Goal: Task Accomplishment & Management: Manage account settings

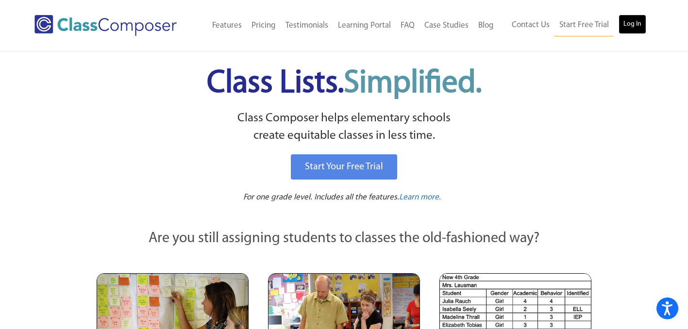
click at [628, 24] on link "Log In" at bounding box center [632, 24] width 28 height 19
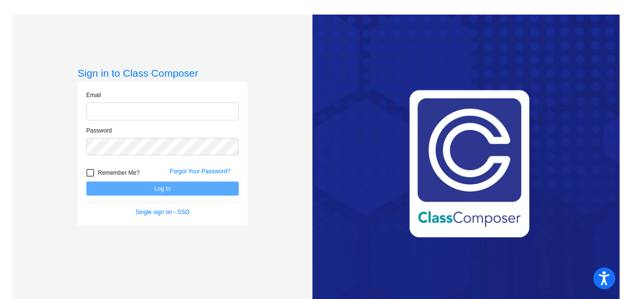
click at [132, 109] on input "email" at bounding box center [162, 111] width 152 height 18
type input "mlynn@lasd.net"
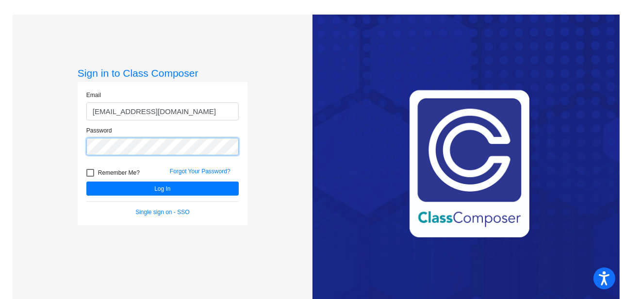
click at [86, 181] on button "Log In" at bounding box center [162, 188] width 152 height 14
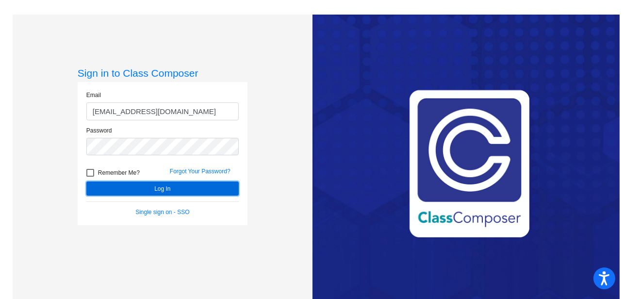
click at [142, 187] on button "Log In" at bounding box center [162, 188] width 152 height 14
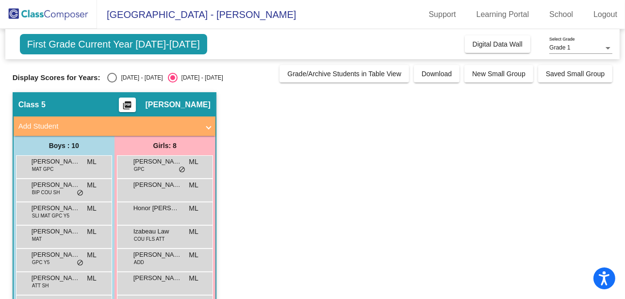
click at [114, 74] on div "Select an option" at bounding box center [112, 78] width 10 height 10
click at [112, 82] on input "2024 - 2025" at bounding box center [112, 82] width 0 height 0
radio input "true"
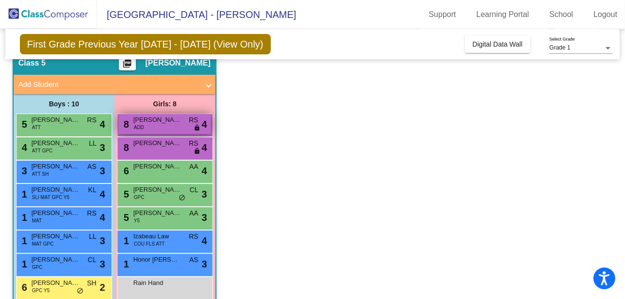
scroll to position [36, 0]
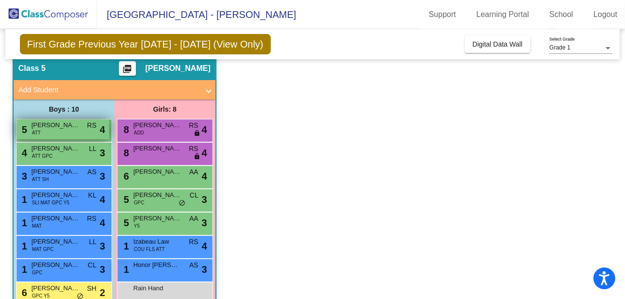
click at [81, 132] on div "5 Zane Peterson ATT RS lock do_not_disturb_alt 4" at bounding box center [62, 129] width 93 height 20
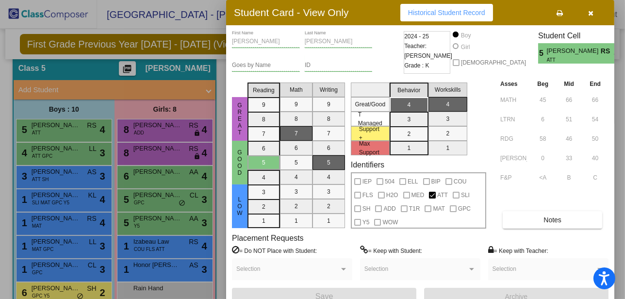
click at [66, 151] on div at bounding box center [312, 149] width 625 height 299
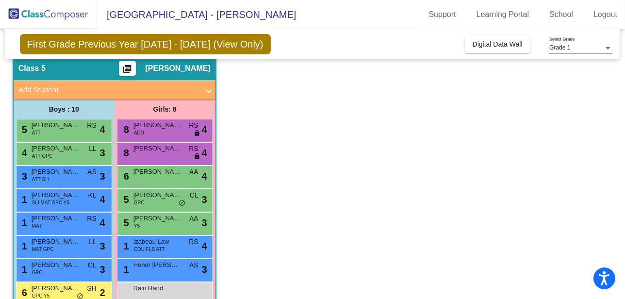
click at [66, 151] on span "Lennon Klepser" at bounding box center [56, 149] width 49 height 10
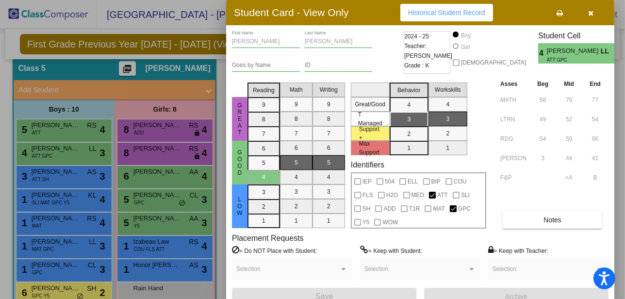
click at [77, 202] on div at bounding box center [312, 149] width 625 height 299
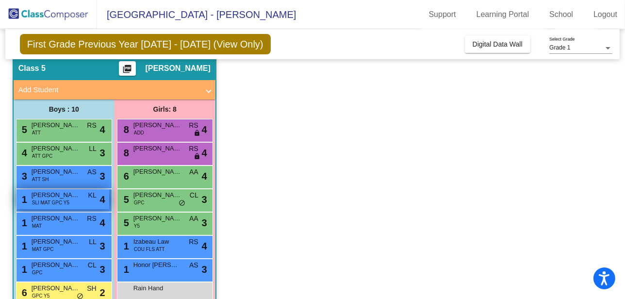
click at [79, 198] on span "Everett Storm" at bounding box center [56, 195] width 49 height 10
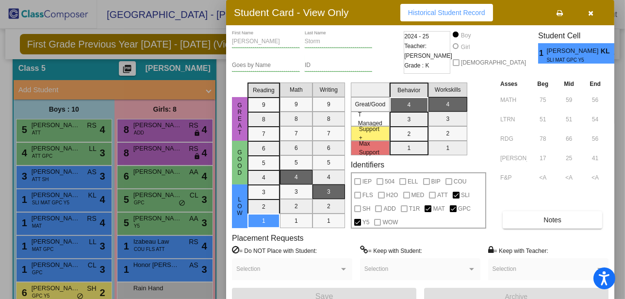
click at [67, 289] on div at bounding box center [312, 149] width 625 height 299
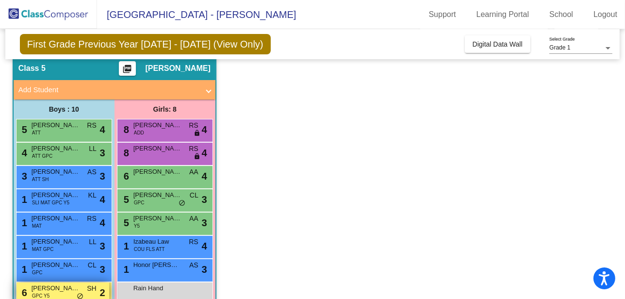
click at [71, 287] on span "Jaxon Riffle" at bounding box center [56, 288] width 49 height 10
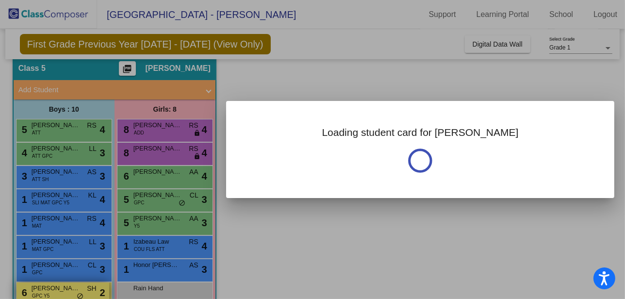
click at [71, 287] on div at bounding box center [312, 149] width 625 height 299
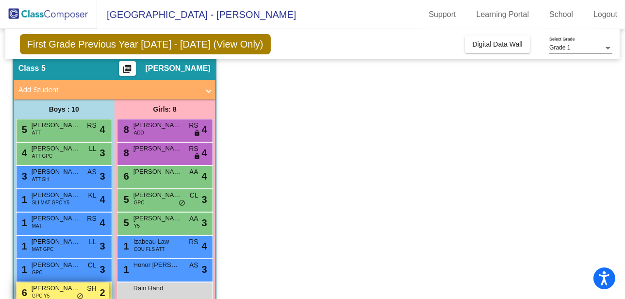
click at [71, 287] on span "Jaxon Riffle" at bounding box center [56, 288] width 49 height 10
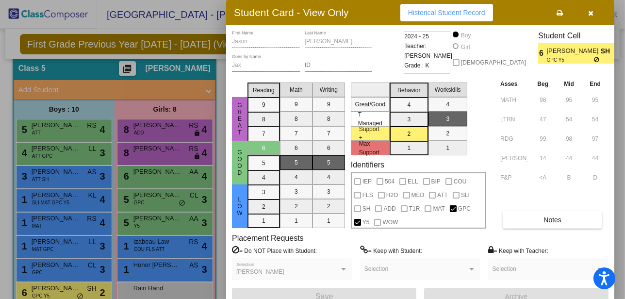
click at [169, 250] on div at bounding box center [312, 149] width 625 height 299
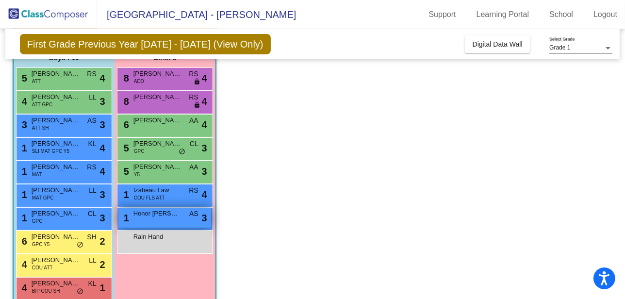
scroll to position [104, 0]
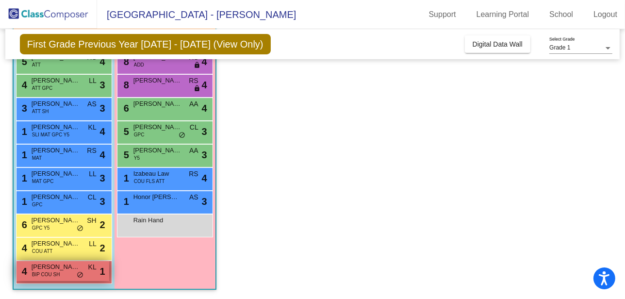
click at [65, 268] on span "Eli Saxton" at bounding box center [56, 267] width 49 height 10
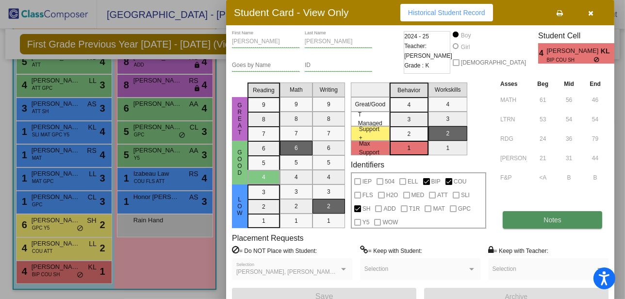
click at [556, 225] on button "Notes" at bounding box center [552, 219] width 99 height 17
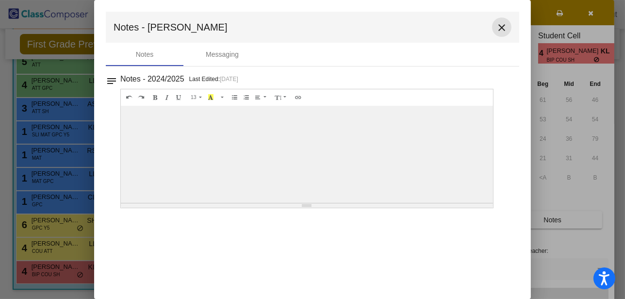
click at [500, 21] on button "close" at bounding box center [501, 26] width 19 height 19
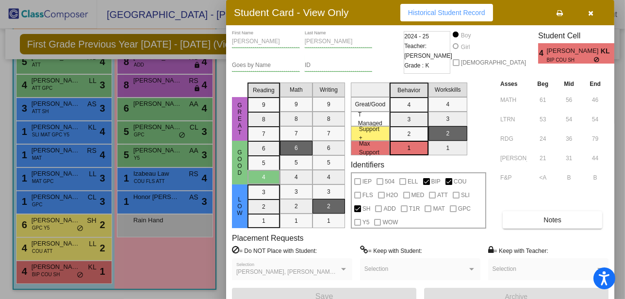
click at [159, 61] on div at bounding box center [312, 149] width 625 height 299
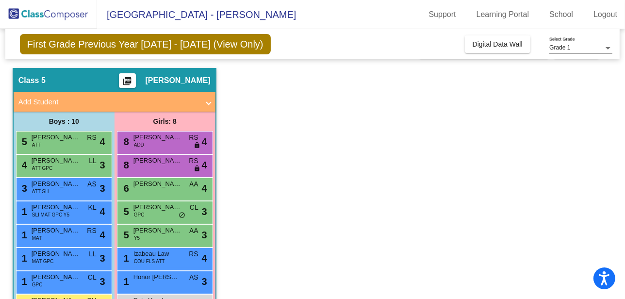
scroll to position [0, 0]
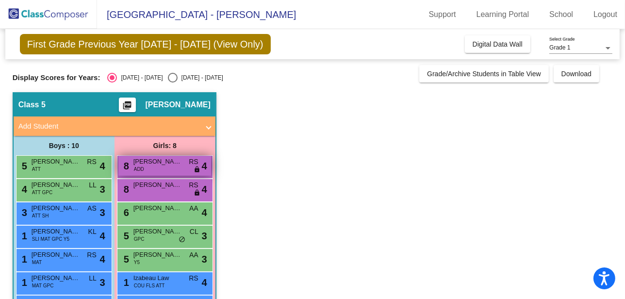
click at [162, 165] on span "Millie Sailor" at bounding box center [157, 162] width 49 height 10
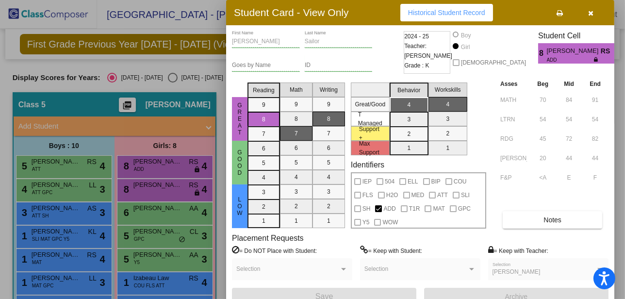
click at [139, 140] on div at bounding box center [312, 149] width 625 height 299
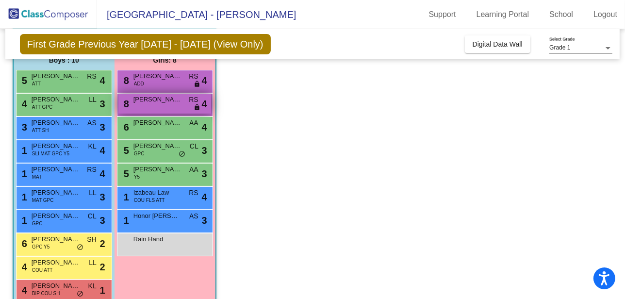
scroll to position [104, 0]
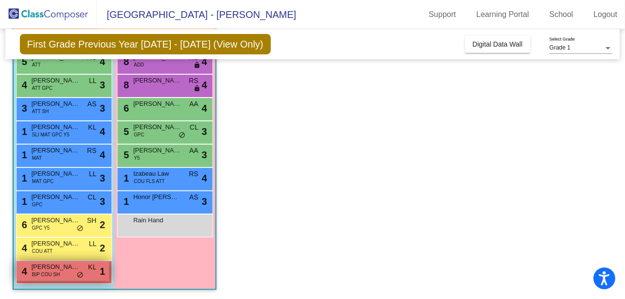
click at [43, 277] on span "BIP COU SH" at bounding box center [46, 274] width 28 height 7
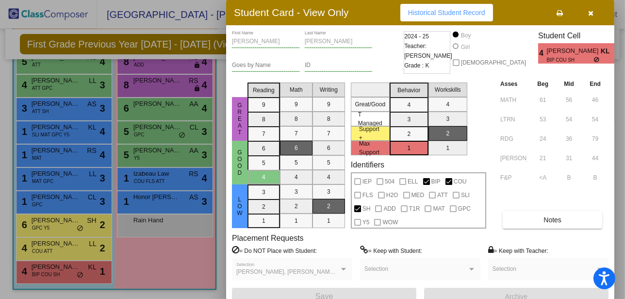
click at [77, 132] on div at bounding box center [312, 149] width 625 height 299
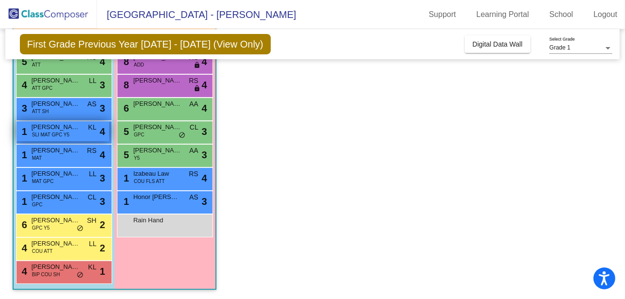
click at [66, 128] on span "Everett Storm" at bounding box center [56, 127] width 49 height 10
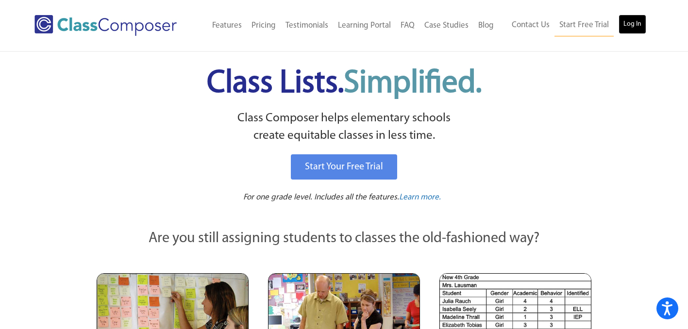
click at [637, 27] on link "Log In" at bounding box center [632, 24] width 28 height 19
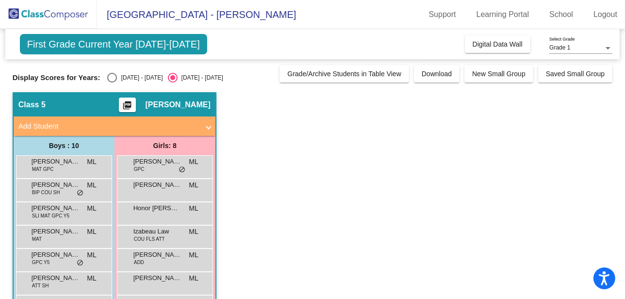
click at [112, 82] on div "Select an option" at bounding box center [112, 78] width 10 height 10
click at [112, 82] on input "2024 - 2025" at bounding box center [112, 82] width 0 height 0
radio input "true"
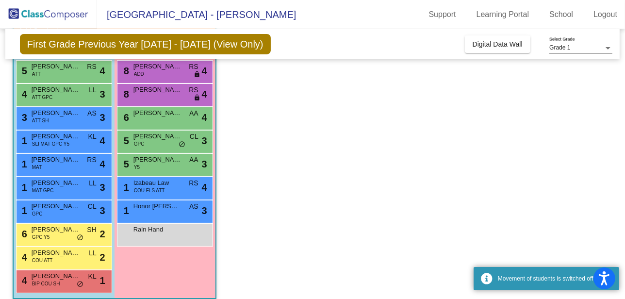
scroll to position [97, 0]
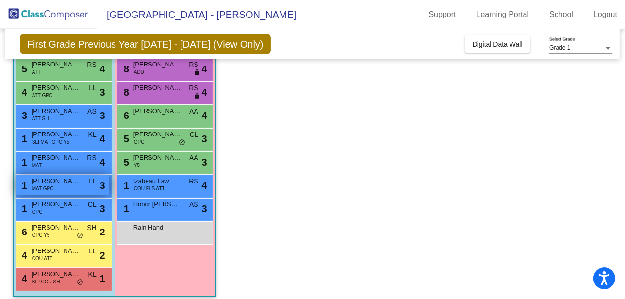
click at [65, 184] on span "Carter Sears" at bounding box center [56, 181] width 49 height 10
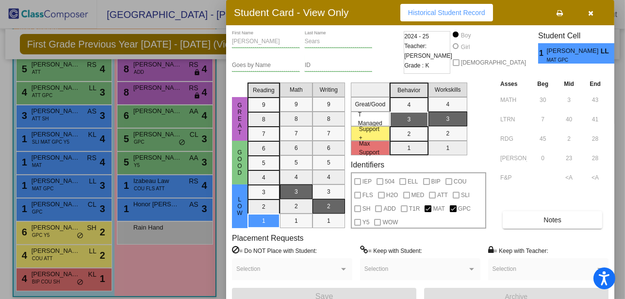
click at [591, 9] on span "button" at bounding box center [591, 13] width 5 height 8
